Goal: Browse casually: Explore the website without a specific task or goal

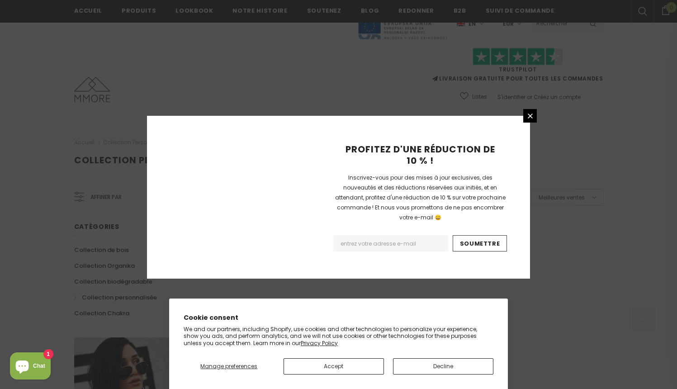
scroll to position [560, 0]
